Goal: Information Seeking & Learning: Learn about a topic

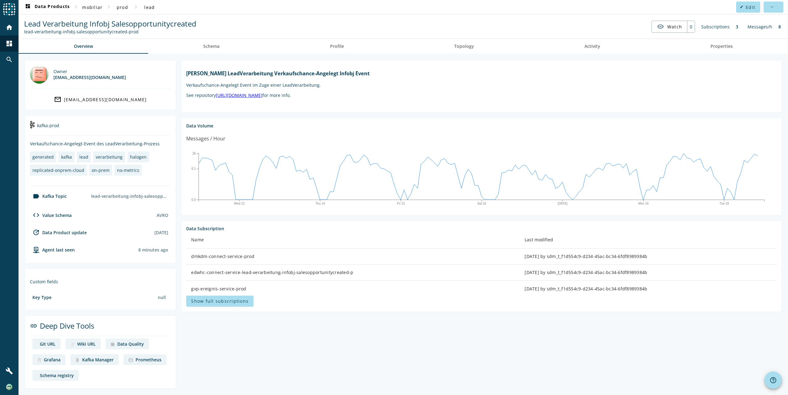
drag, startPoint x: 26, startPoint y: 32, endPoint x: 136, endPoint y: 34, distance: 109.7
click at [136, 34] on div "lead-verarbeitung-infobj-salesopportunitycreated-prod" at bounding box center [110, 32] width 172 height 6
click at [283, 22] on nav "Lead Verarbeitung Infobj Salesopportunitycreated lead-verarbeitung-infobj-sales…" at bounding box center [403, 26] width 765 height 19
click at [227, 51] on link "Schema" at bounding box center [211, 46] width 127 height 15
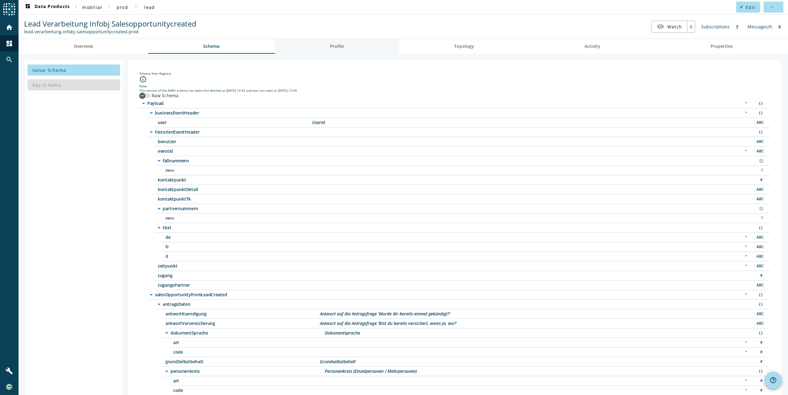
click at [337, 49] on span "Profile" at bounding box center [337, 46] width 14 height 15
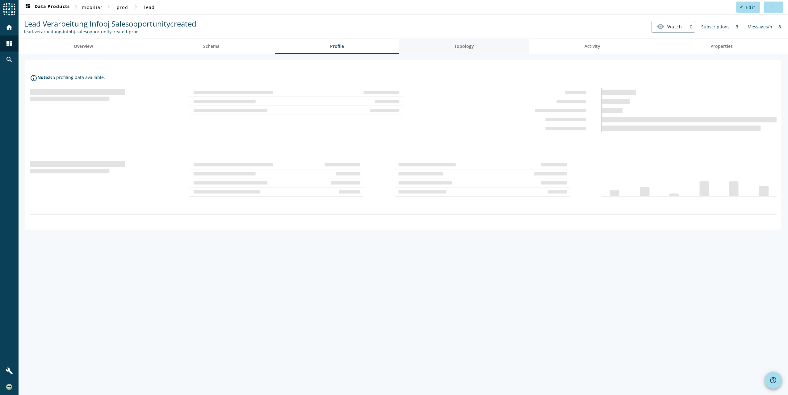
click at [466, 48] on span "Topology" at bounding box center [464, 46] width 20 height 4
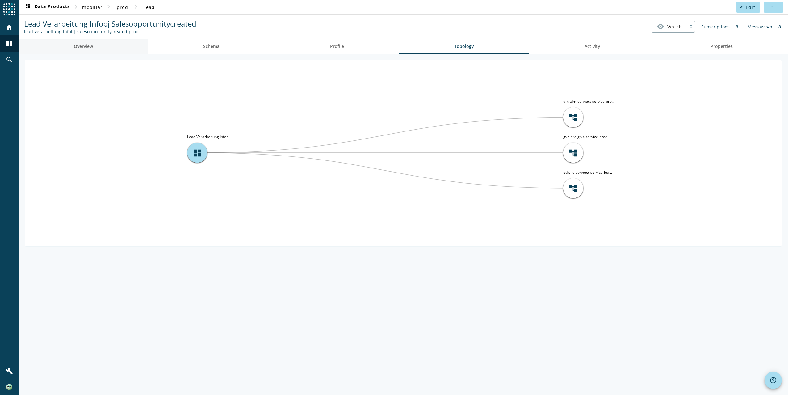
click at [102, 49] on link "Overview" at bounding box center [84, 46] width 130 height 15
